Goal: Obtain resource: Download file/media

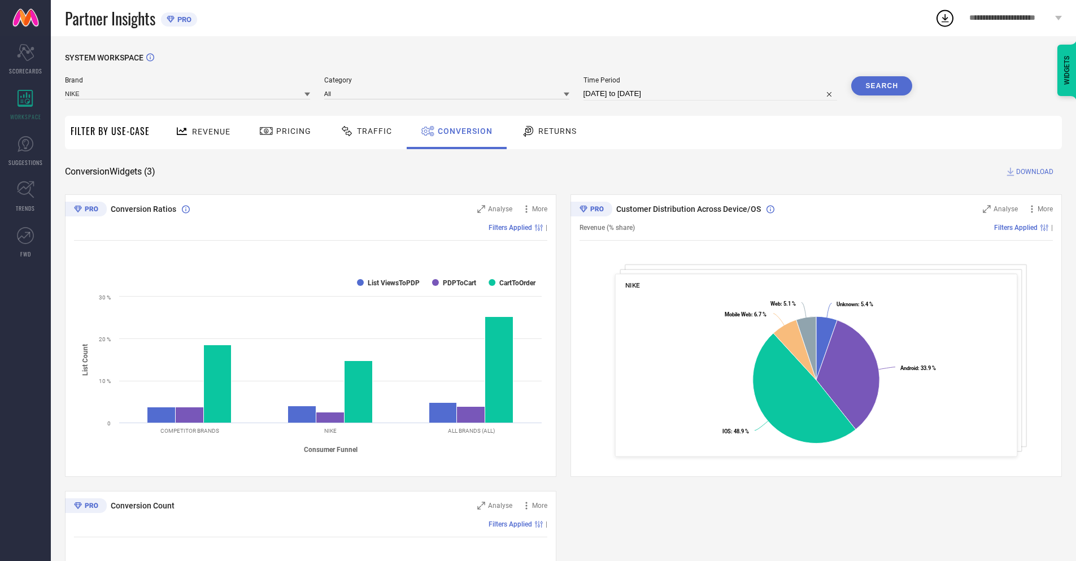
click at [710, 94] on input "[DATE] to [DATE]" at bounding box center [711, 94] width 254 height 14
select select "7"
select select "2025"
select select "8"
select select "2025"
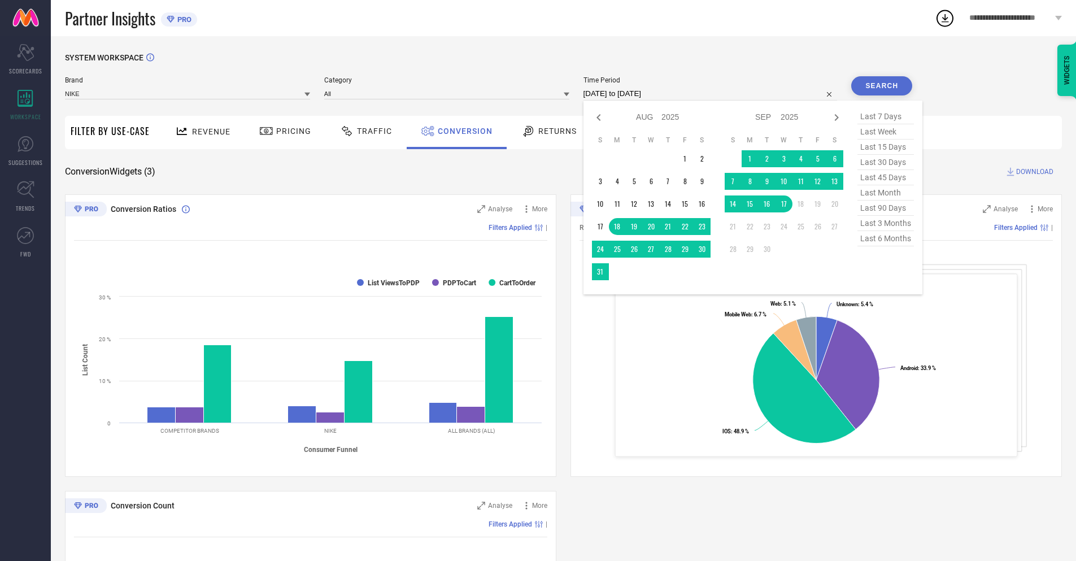
select select "8"
select select "2025"
select select "9"
select select "2025"
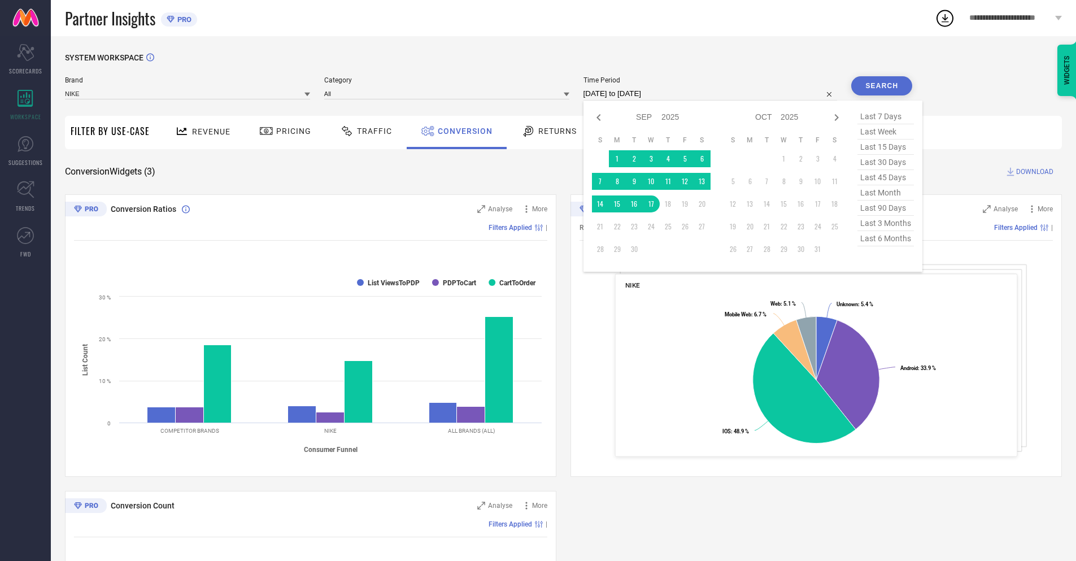
click at [649, 204] on td "17" at bounding box center [651, 203] width 17 height 17
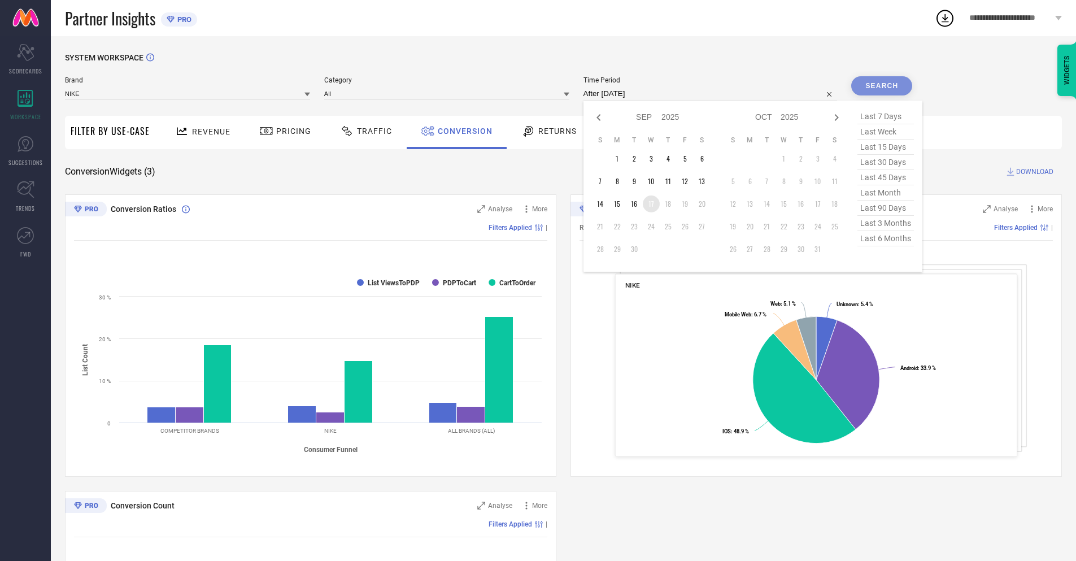
type input "[DATE] to [DATE]"
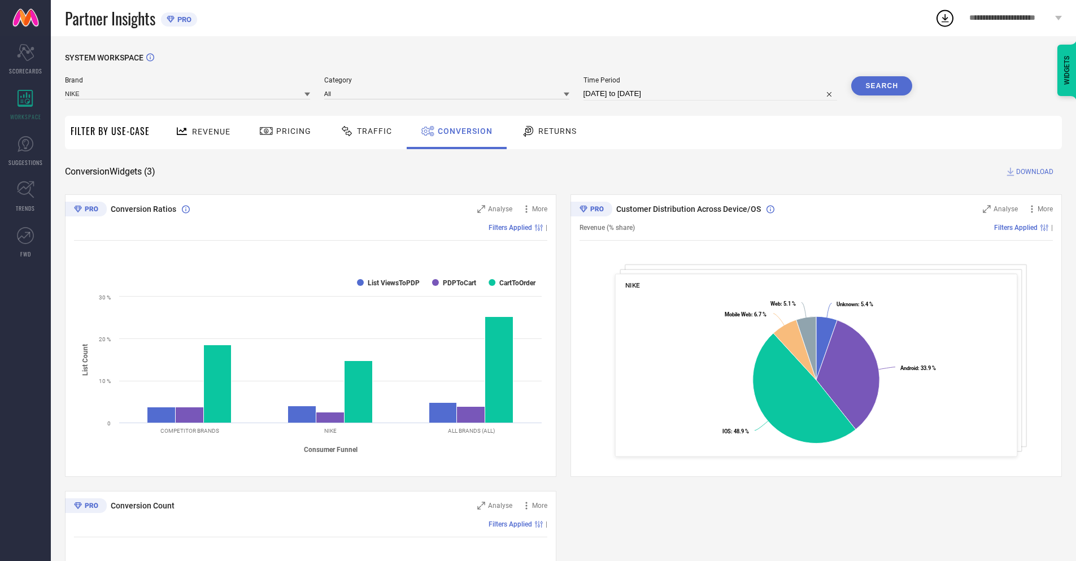
click at [882, 86] on button "Search" at bounding box center [881, 85] width 61 height 19
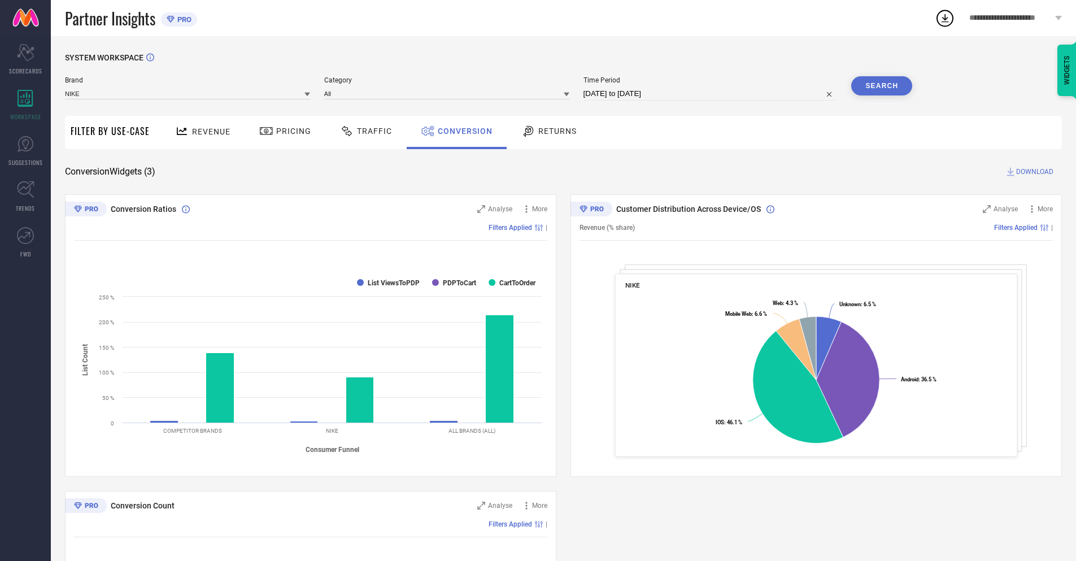
click at [1035, 172] on span "DOWNLOAD" at bounding box center [1034, 171] width 37 height 11
